Goal: Communication & Community: Participate in discussion

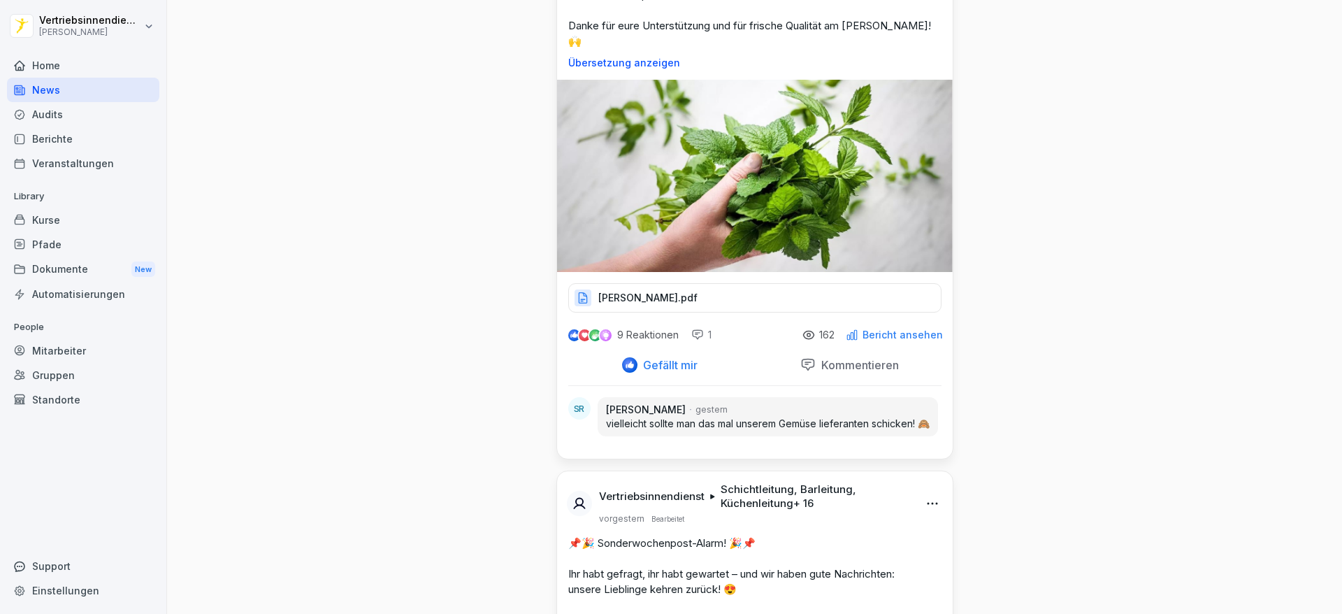
scroll to position [5314, 0]
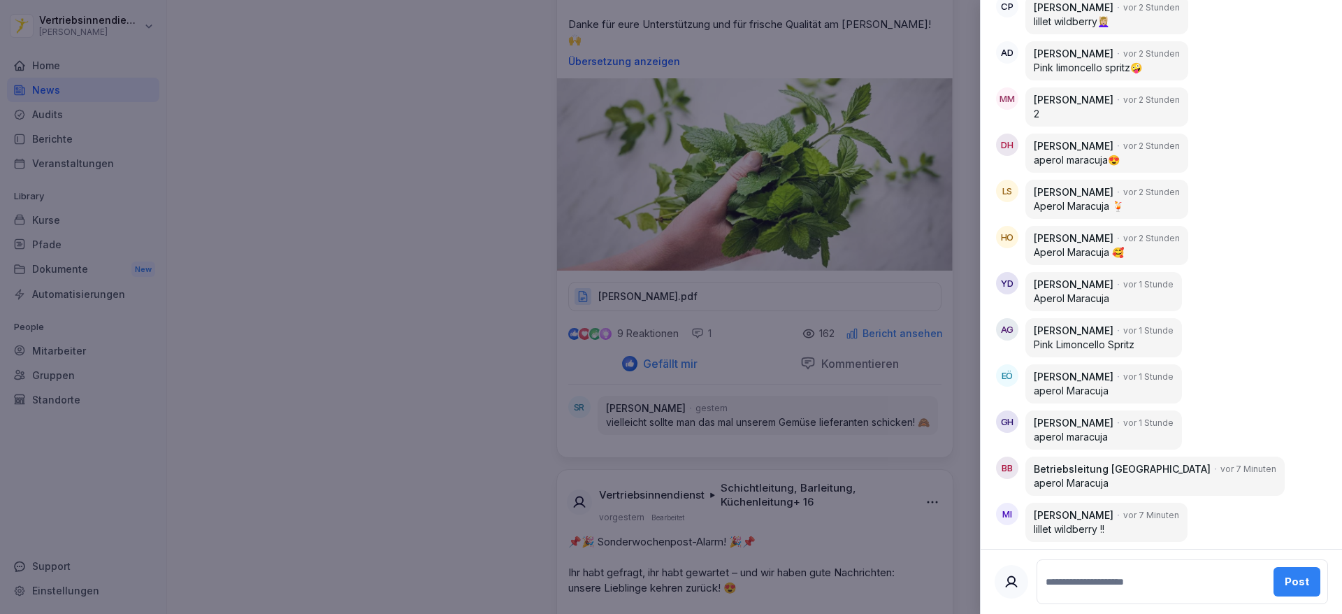
scroll to position [1041, 0]
click at [432, 468] on div at bounding box center [671, 307] width 1342 height 614
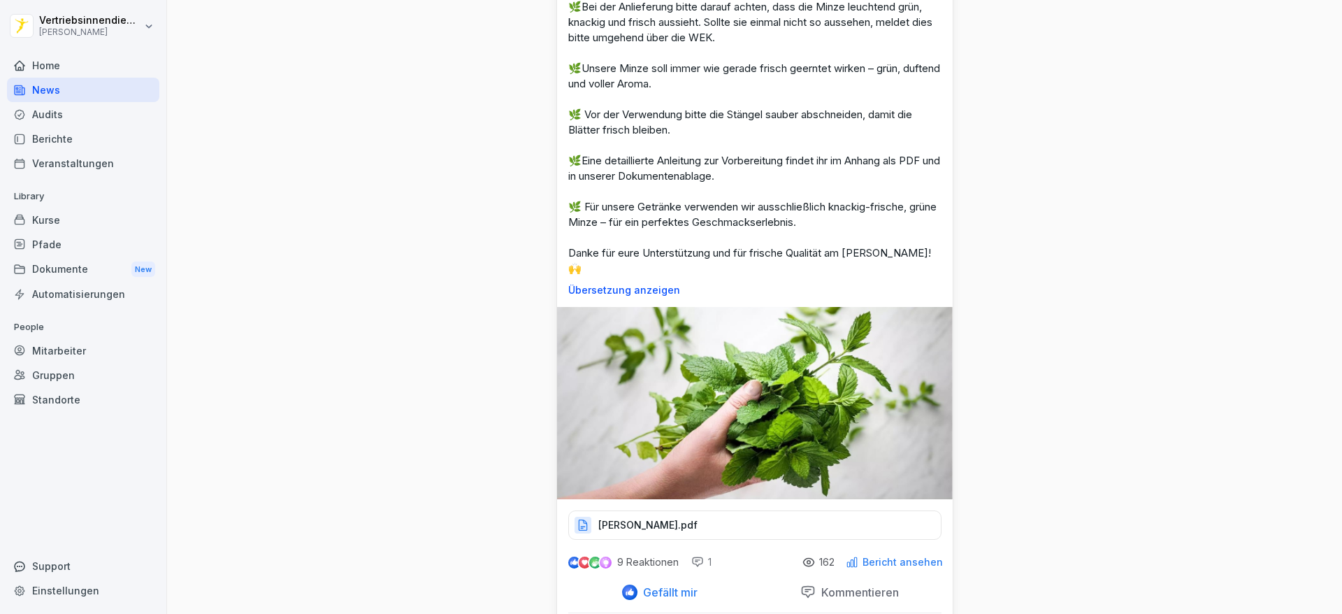
scroll to position [5088, 0]
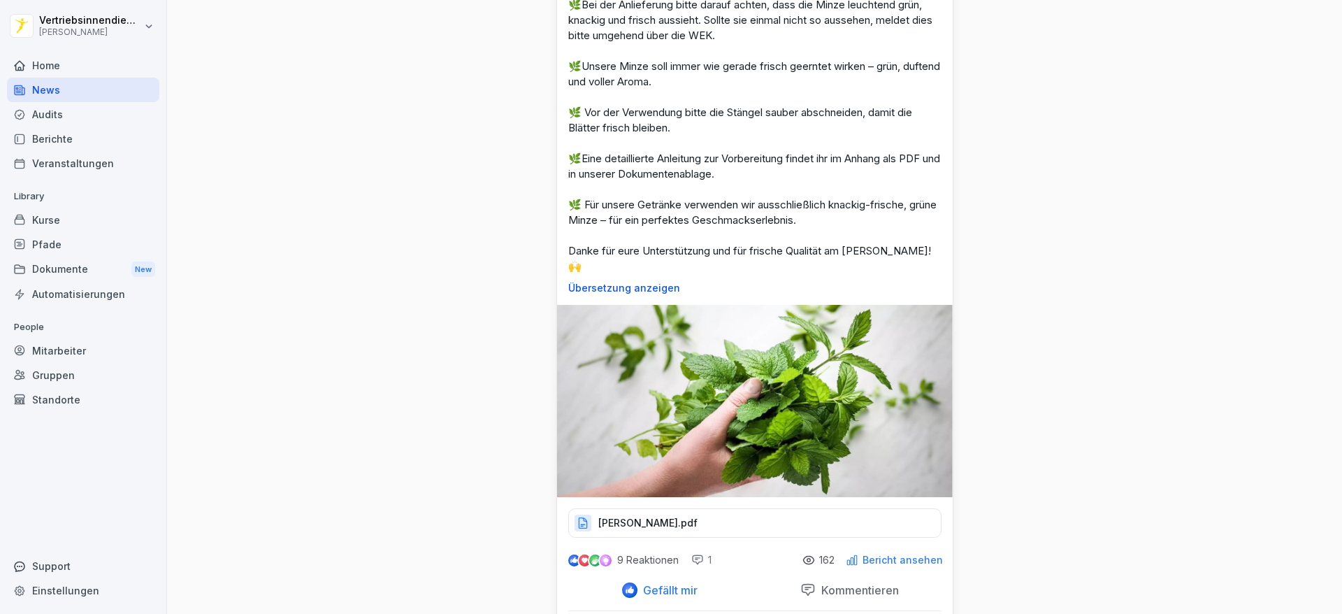
click at [115, 25] on html "Vertriebsinnendienst [PERSON_NAME] Home News Audits Berichte Veranstaltungen Li…" at bounding box center [671, 307] width 1342 height 614
click at [289, 126] on html "Vertriebsinnendienst [PERSON_NAME] Home News Audits Berichte Veranstaltungen Li…" at bounding box center [671, 307] width 1342 height 614
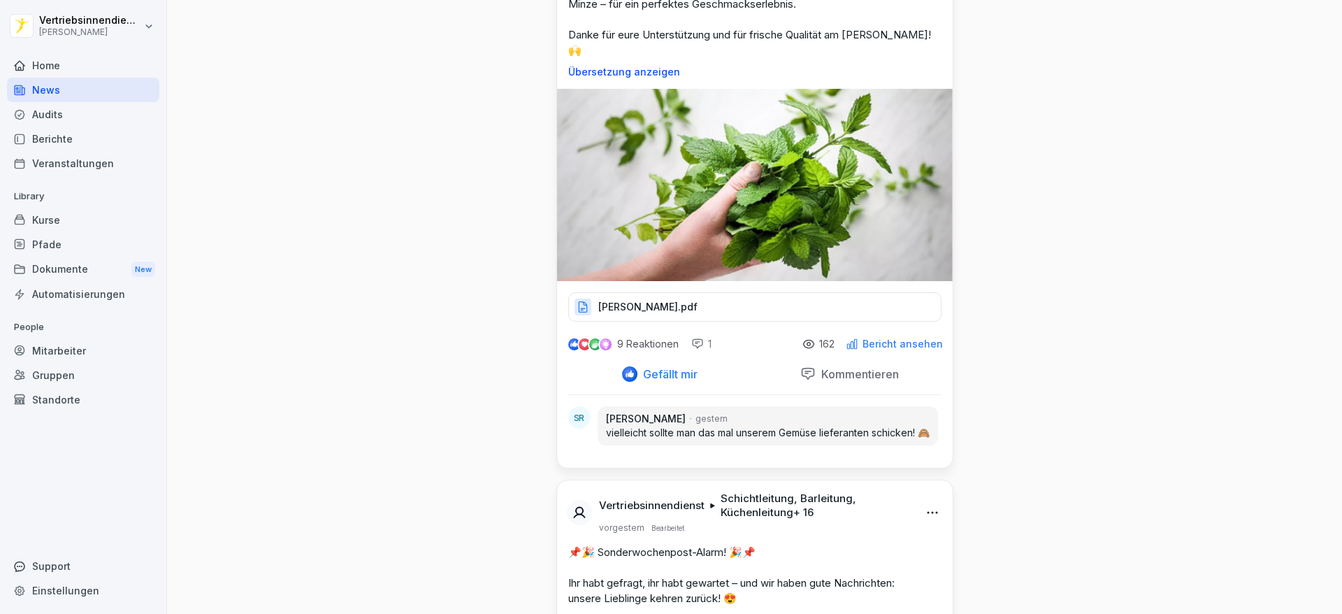
scroll to position [5304, 0]
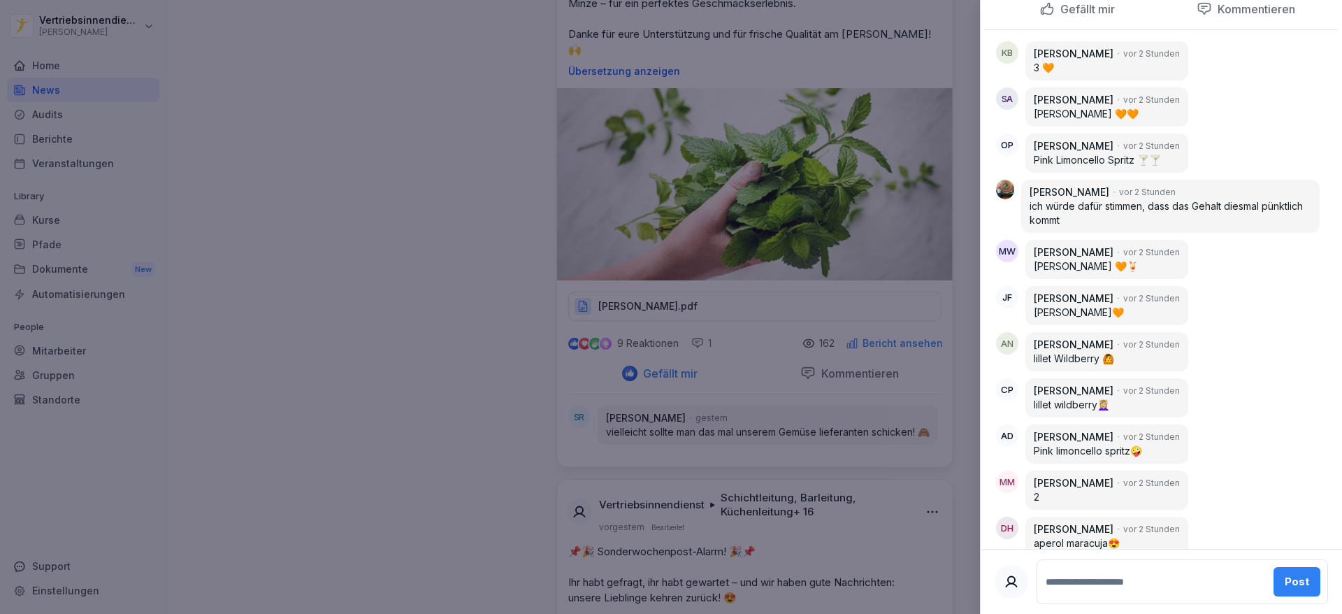
scroll to position [655, 0]
drag, startPoint x: 1004, startPoint y: 219, endPoint x: 1270, endPoint y: 228, distance: 266.4
click at [1270, 228] on p "ich würde dafür stimmen, dass das Gehalt diesmal pünktlich kommt" at bounding box center [1171, 215] width 282 height 28
click at [563, 409] on div at bounding box center [671, 307] width 1342 height 614
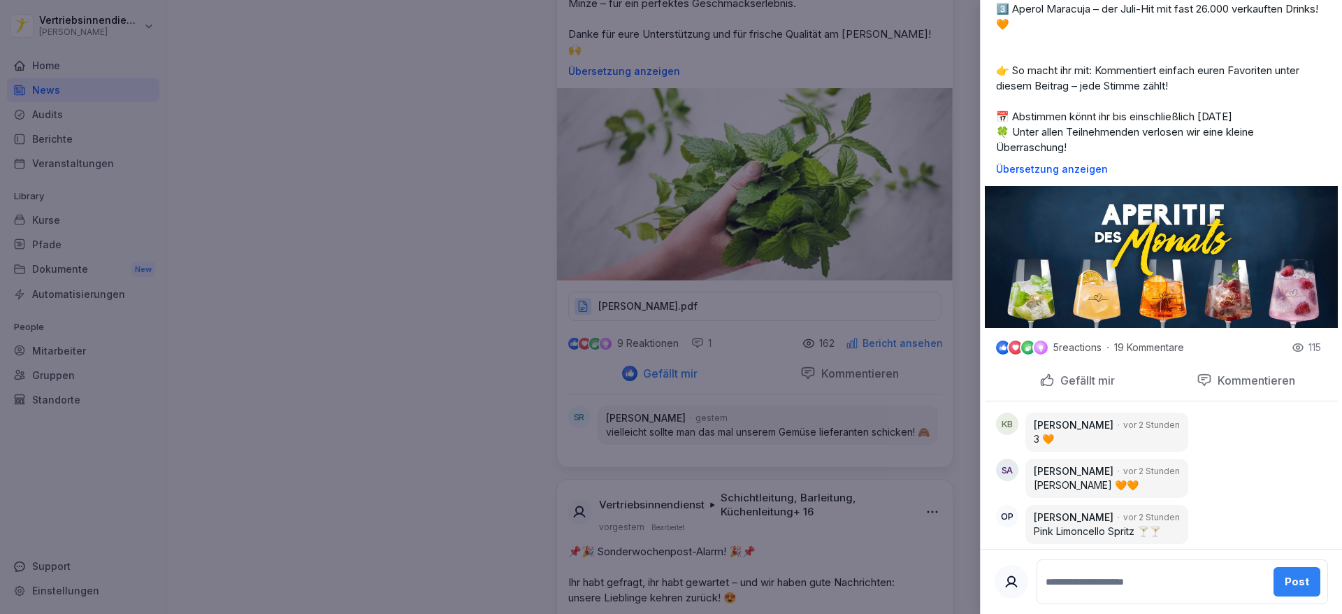
scroll to position [286, 0]
click at [1055, 387] on p "Gefällt mir" at bounding box center [1085, 380] width 60 height 14
click at [84, 39] on div at bounding box center [671, 307] width 1342 height 614
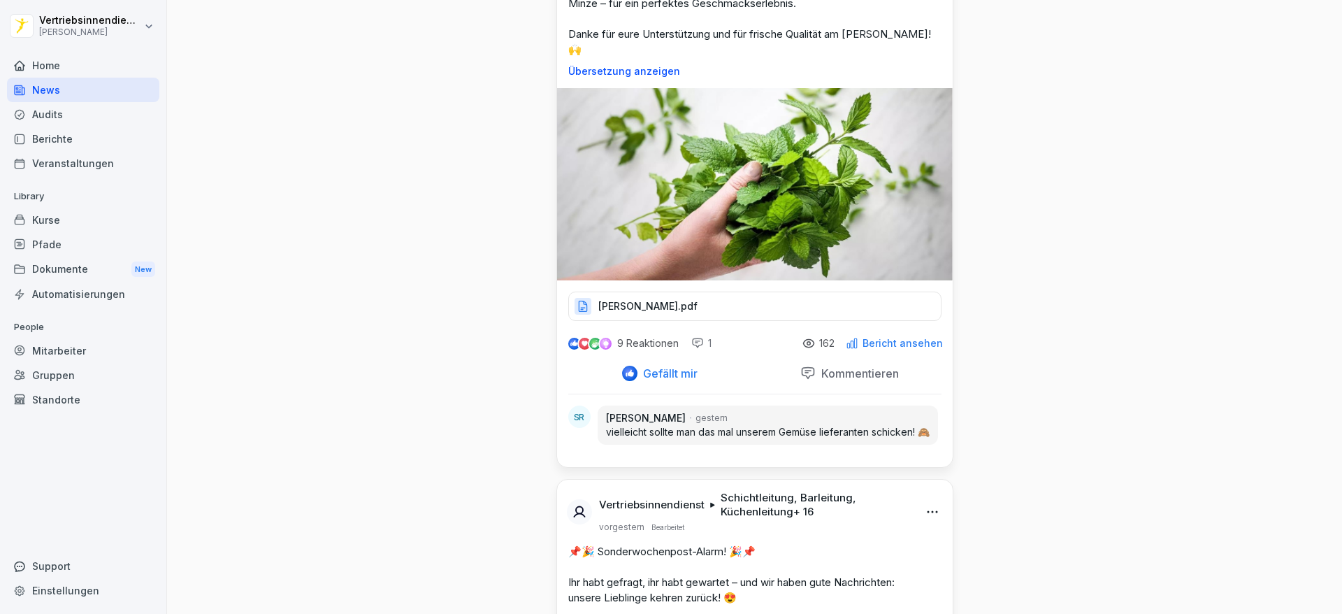
click at [88, 23] on html "Vertriebsinnendienst [PERSON_NAME] Home News Audits Berichte Veranstaltungen Li…" at bounding box center [671, 307] width 1342 height 614
click at [85, 88] on div "Abmelden" at bounding box center [89, 88] width 138 height 26
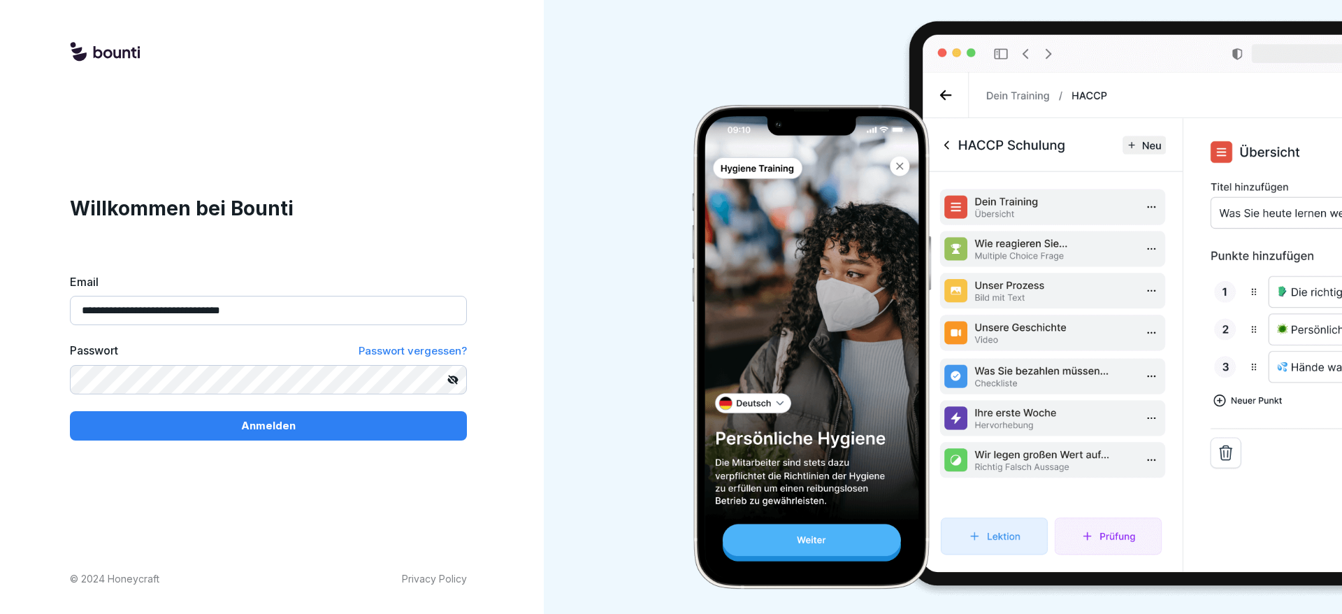
click at [199, 306] on input "**********" at bounding box center [268, 310] width 397 height 29
type input "**********"
click at [246, 422] on p "Anmelden" at bounding box center [268, 425] width 55 height 15
